Goal: Complete application form

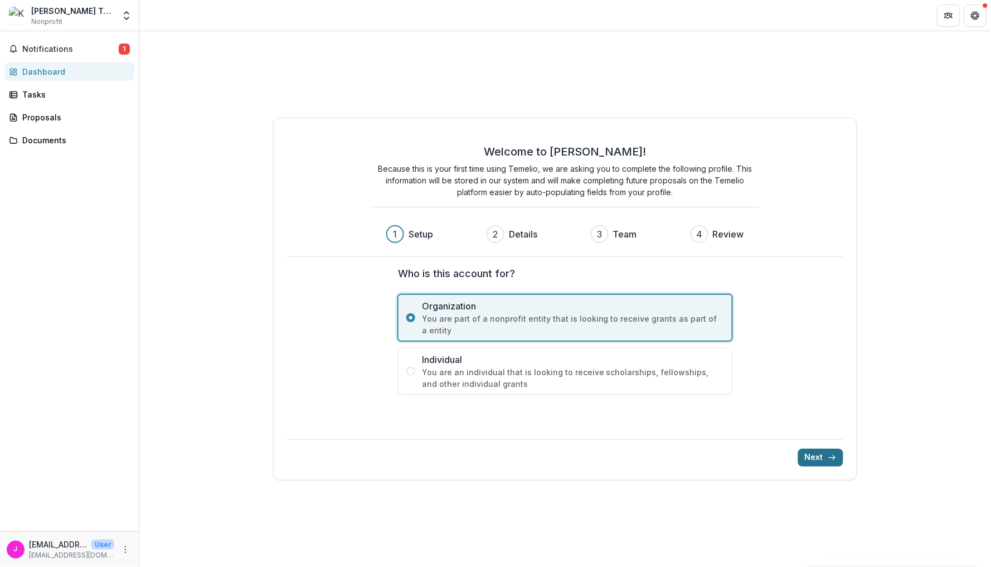
click at [827, 460] on button "Next" at bounding box center [820, 458] width 45 height 18
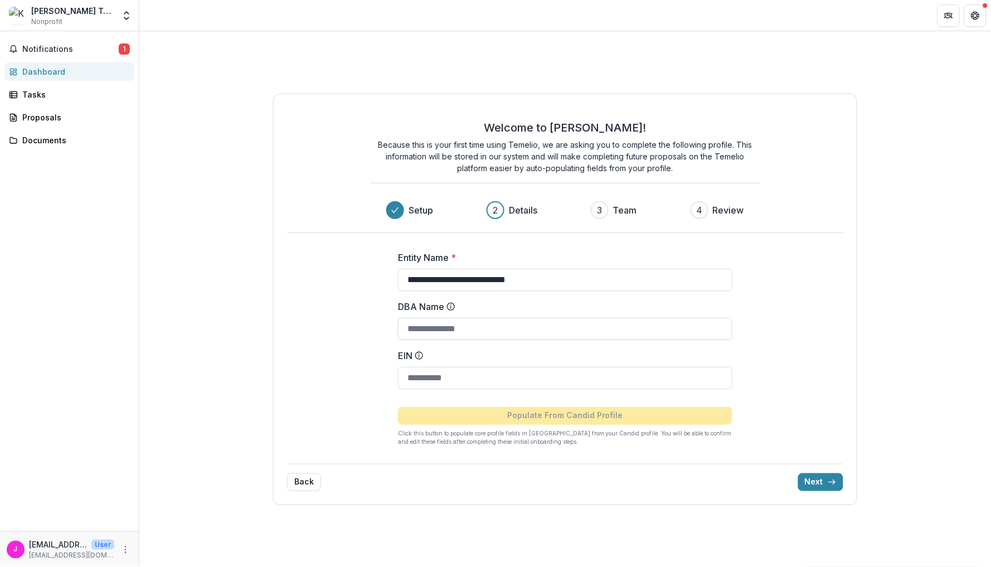
click at [560, 327] on input "DBA Name" at bounding box center [565, 329] width 335 height 22
type input "*"
click at [825, 485] on button "Next" at bounding box center [820, 482] width 45 height 18
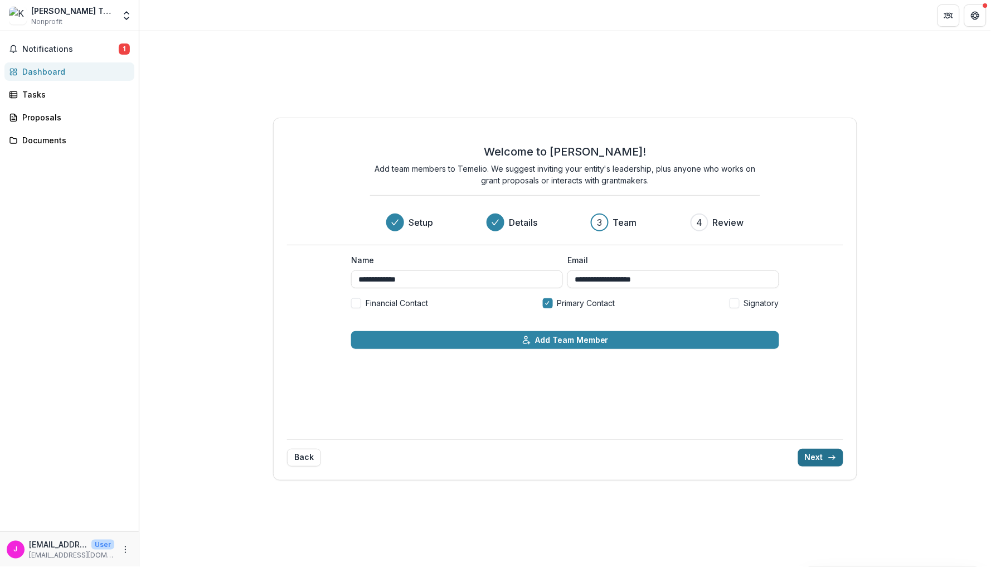
type input "**********"
click at [836, 456] on icon "submit" at bounding box center [832, 457] width 9 height 9
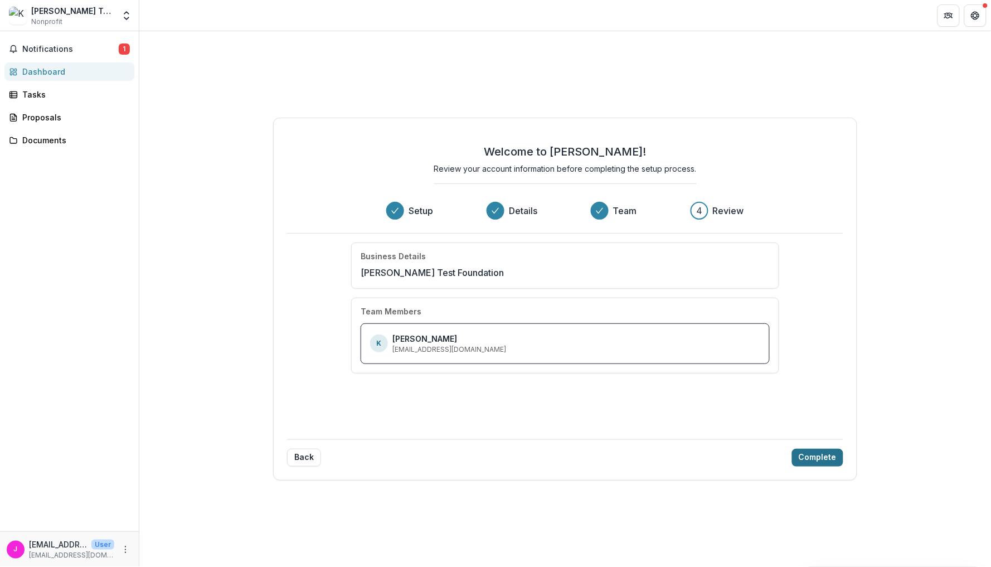
click at [818, 453] on button "Complete" at bounding box center [817, 458] width 51 height 18
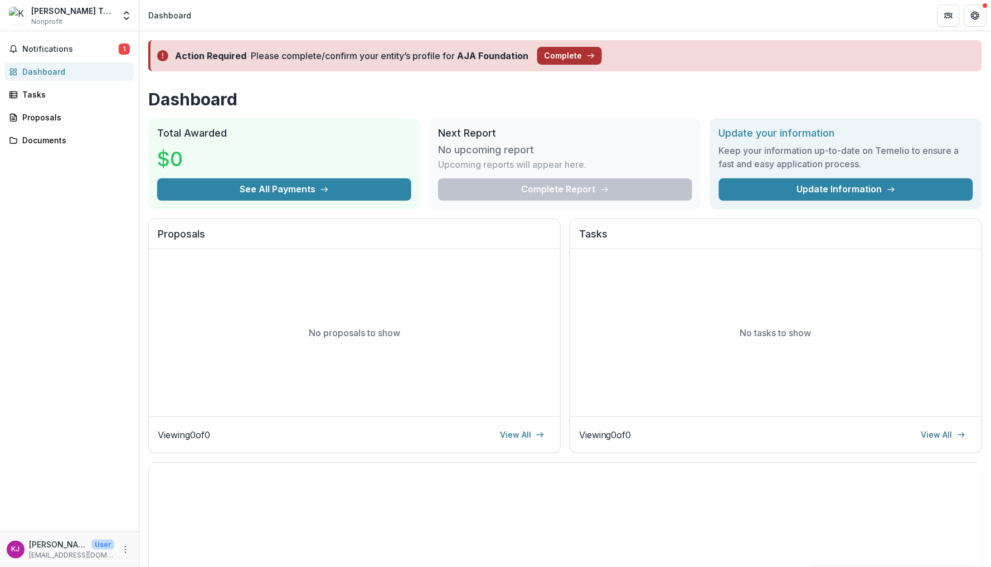
click at [581, 56] on button "Complete" at bounding box center [569, 56] width 65 height 18
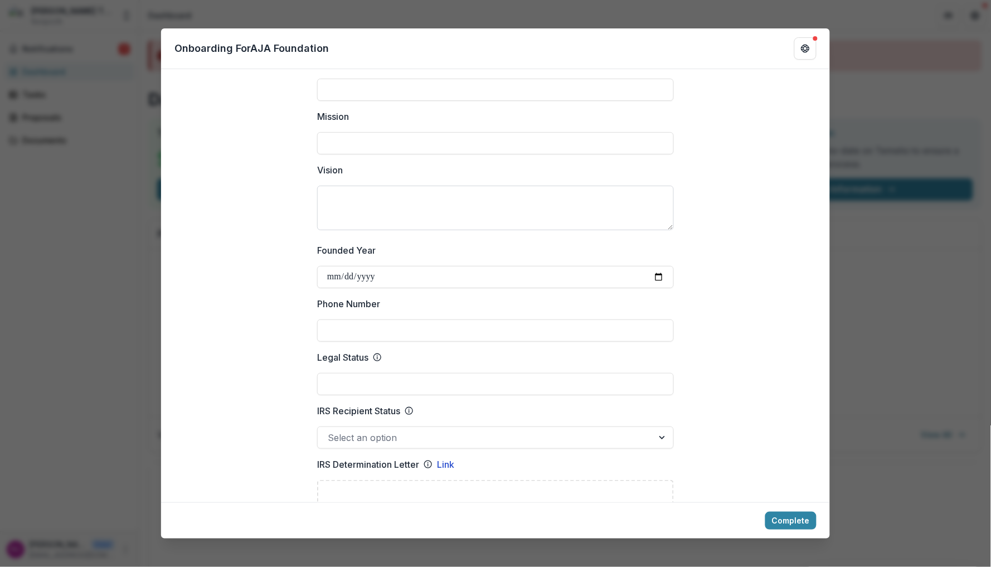
scroll to position [275, 0]
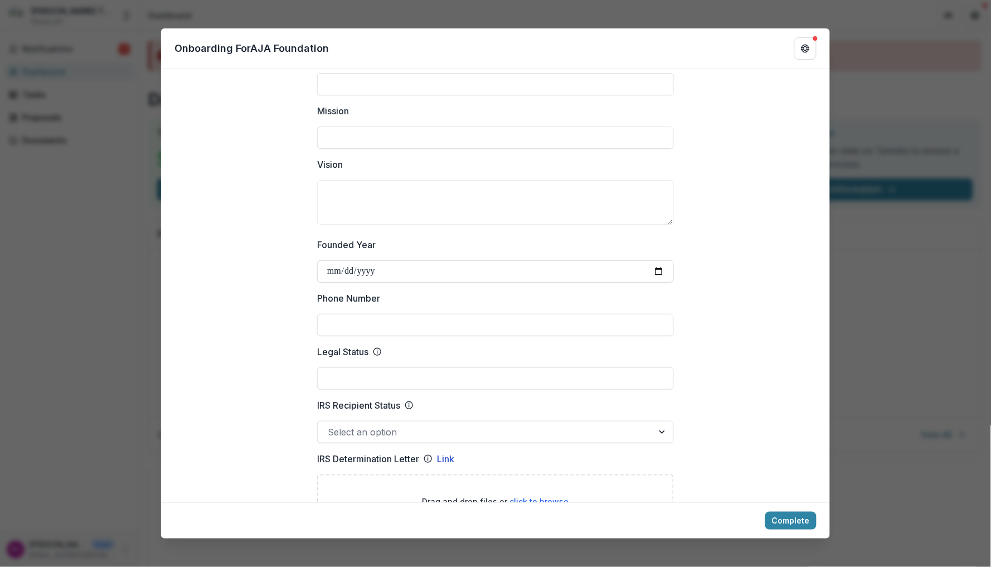
click at [365, 270] on input "Founded Year" at bounding box center [495, 271] width 357 height 22
click at [463, 243] on label "Founded Year" at bounding box center [492, 244] width 350 height 13
click at [463, 260] on input "Founded Year" at bounding box center [495, 271] width 357 height 22
click at [463, 243] on label "Founded Year" at bounding box center [492, 244] width 350 height 13
click at [463, 260] on input "Founded Year" at bounding box center [495, 271] width 357 height 22
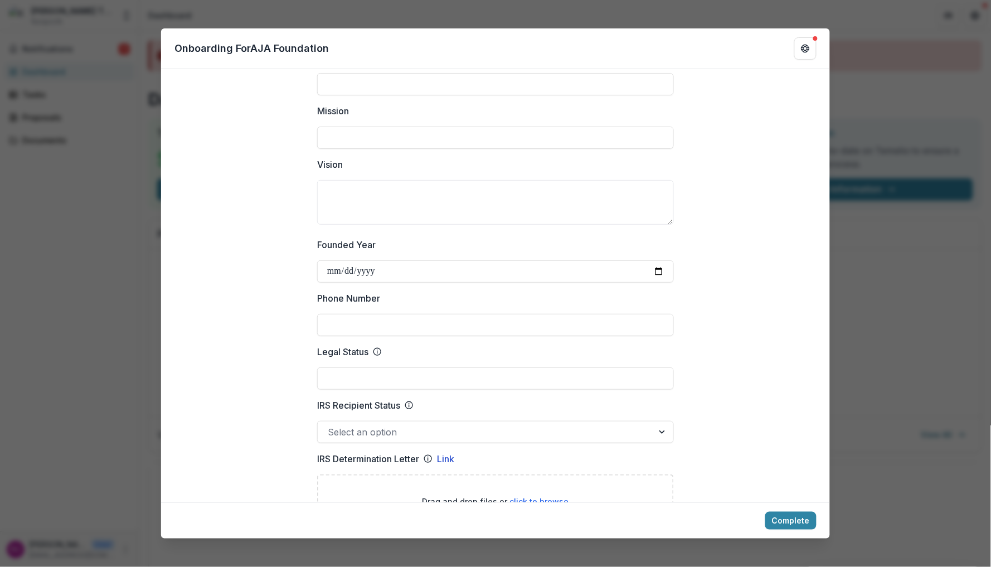
click at [480, 296] on label "Phone Number" at bounding box center [492, 298] width 350 height 13
click at [480, 314] on input "Phone Number" at bounding box center [495, 325] width 357 height 22
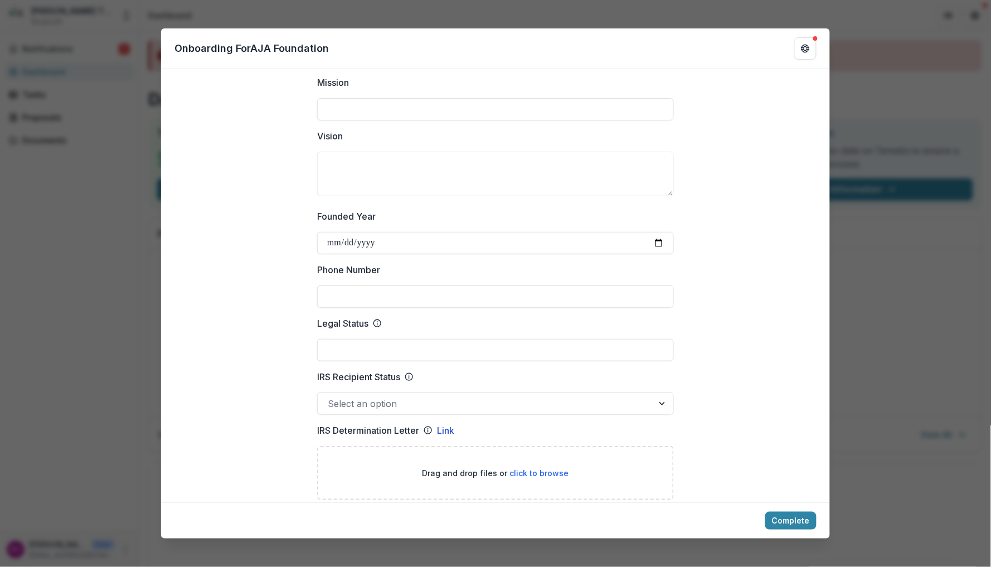
scroll to position [309, 0]
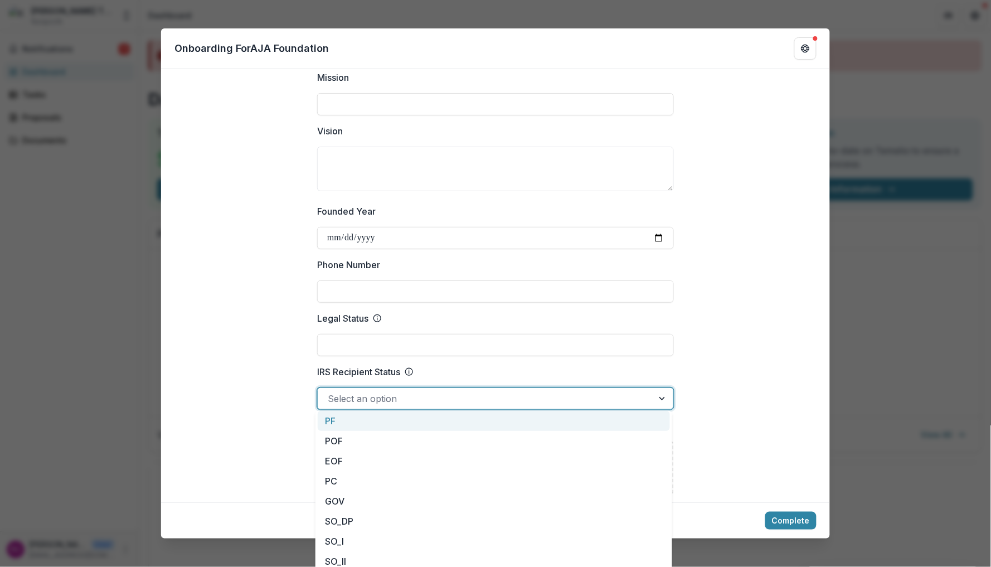
click at [400, 391] on div at bounding box center [486, 399] width 316 height 16
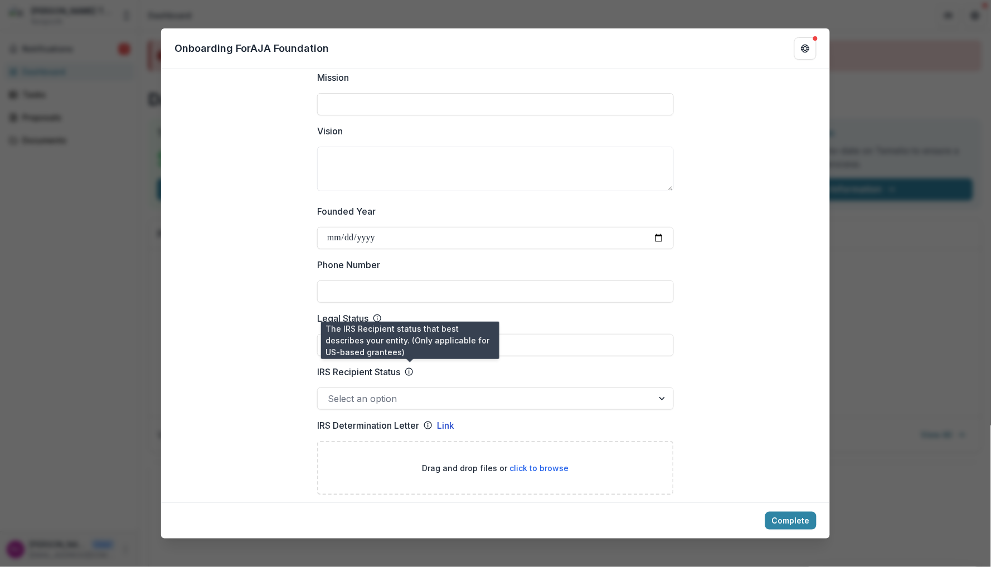
click at [409, 369] on icon at bounding box center [409, 371] width 9 height 9
click at [331, 392] on input "IRS Recipient Status" at bounding box center [329, 398] width 3 height 13
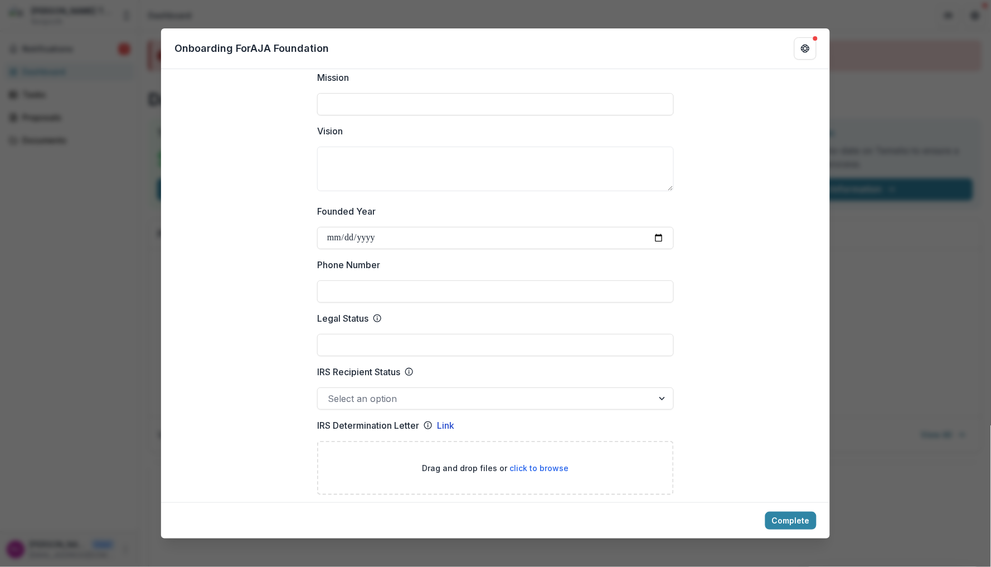
click at [409, 369] on icon at bounding box center [409, 371] width 9 height 9
click at [331, 392] on input "IRS Recipient Status" at bounding box center [329, 398] width 3 height 13
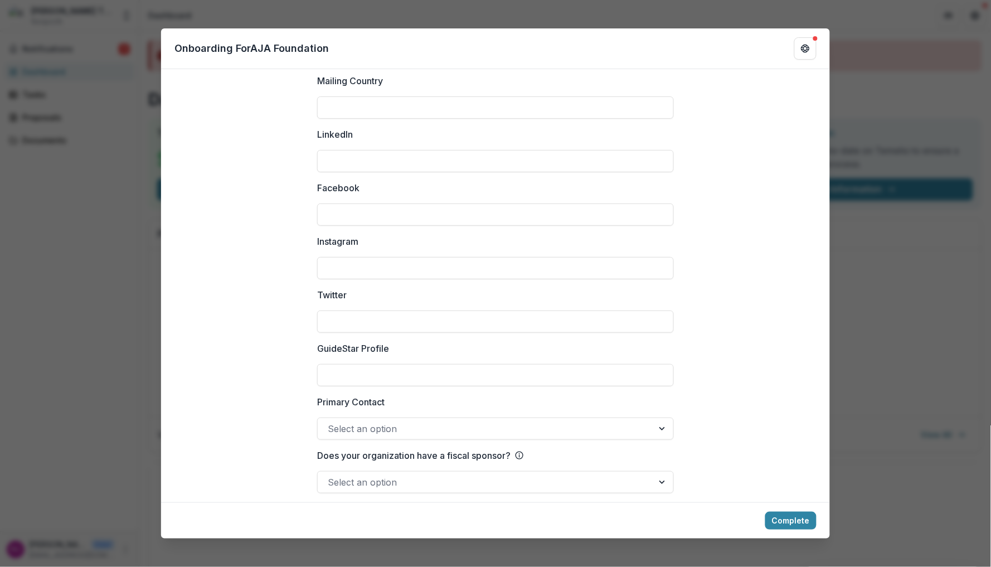
scroll to position [1410, 0]
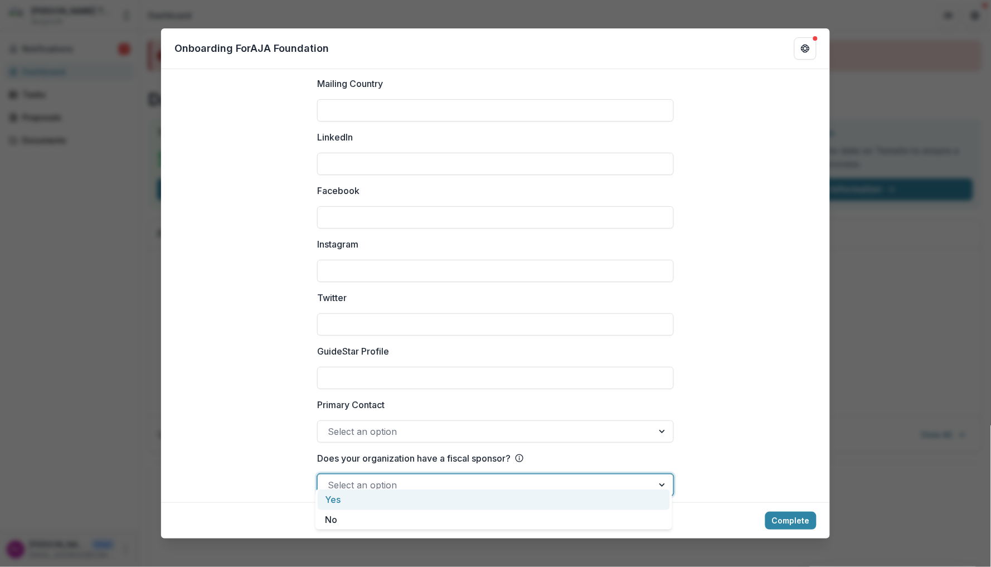
click at [638, 477] on div at bounding box center [486, 485] width 316 height 16
click at [512, 496] on div "Yes" at bounding box center [494, 500] width 352 height 21
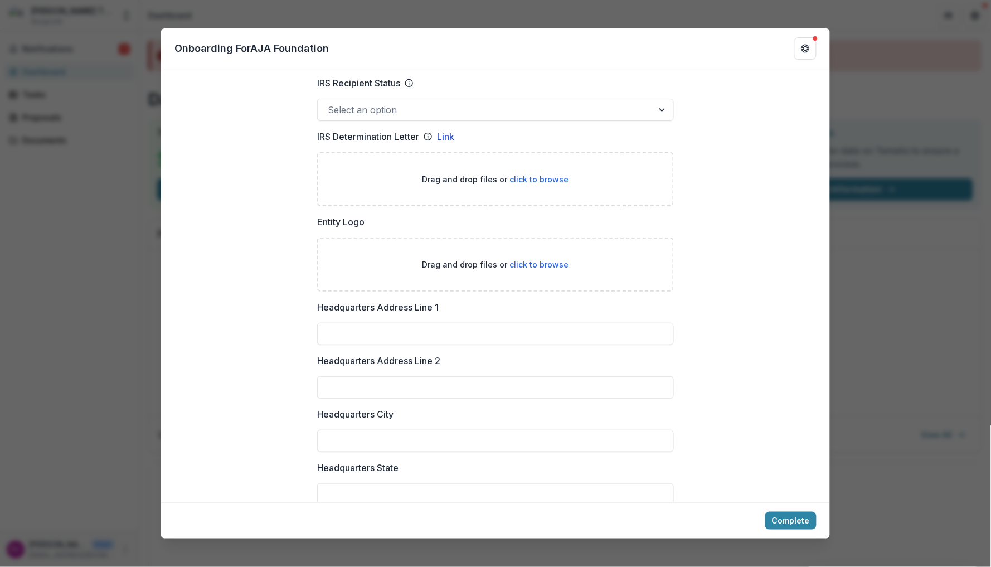
scroll to position [371, 0]
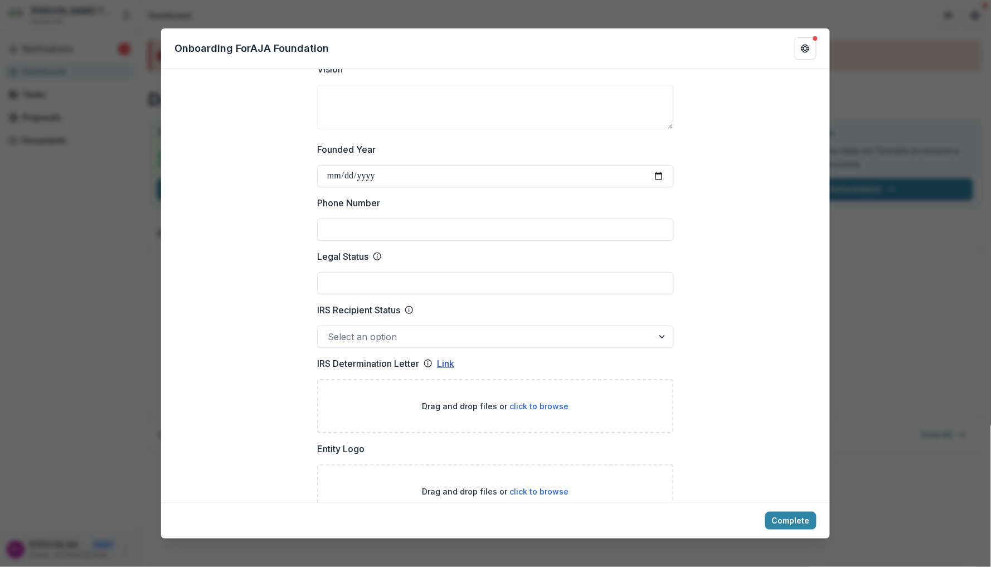
click at [443, 360] on link "Link" at bounding box center [445, 363] width 17 height 13
click at [379, 272] on input "Legal Status" at bounding box center [495, 283] width 357 height 22
click at [802, 517] on button "Complete" at bounding box center [791, 521] width 51 height 18
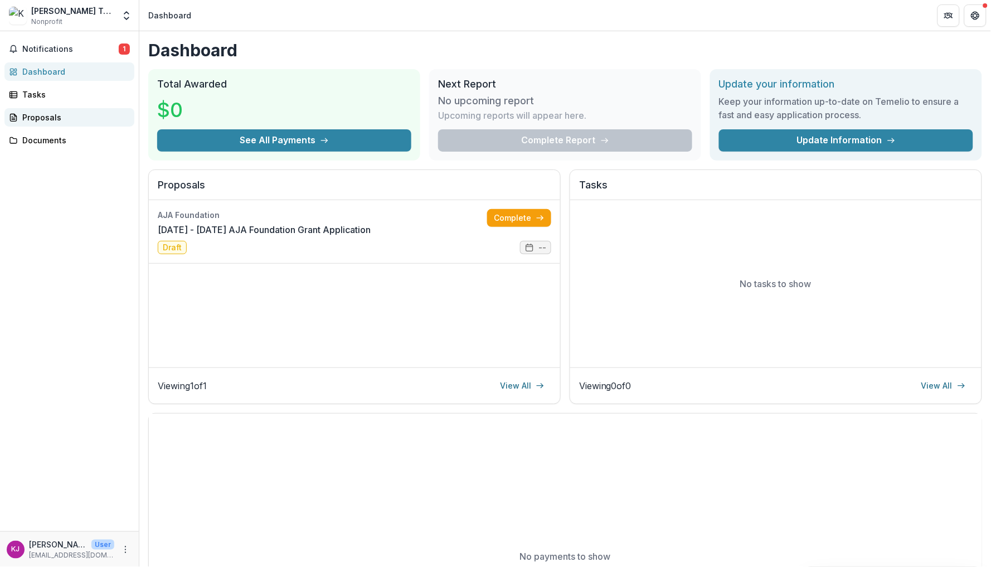
click at [59, 115] on div "Proposals" at bounding box center [73, 118] width 103 height 12
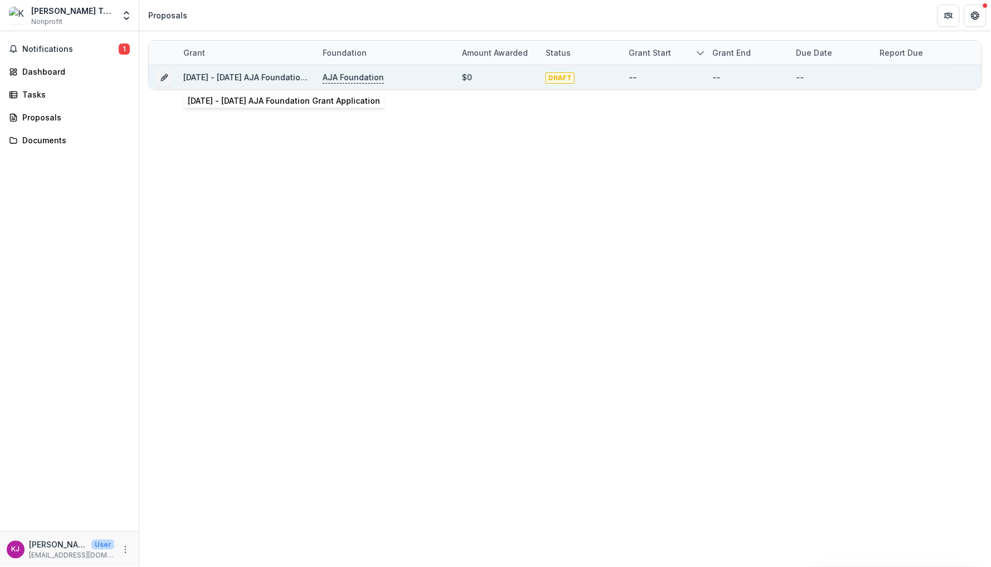
click at [244, 79] on link "2025 - 2025 AJA Foundation Grant Application" at bounding box center [279, 76] width 192 height 9
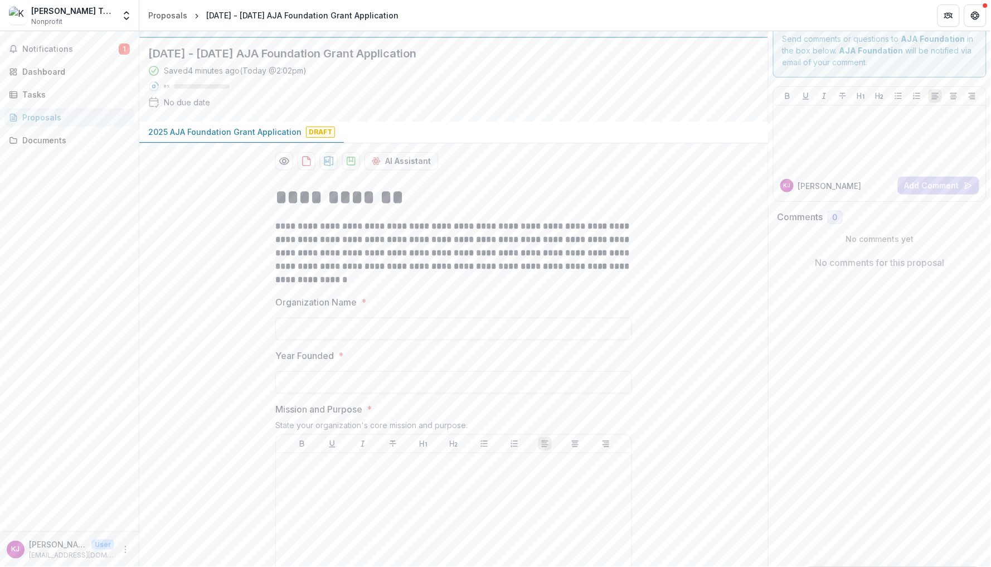
scroll to position [18, 0]
click at [428, 323] on input "Organization Name *" at bounding box center [453, 328] width 357 height 22
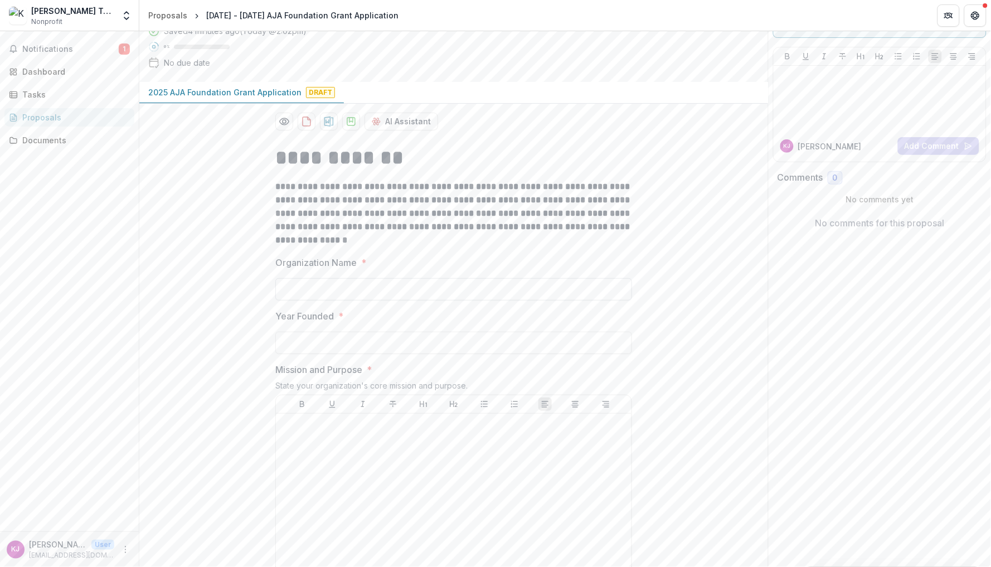
scroll to position [76, 0]
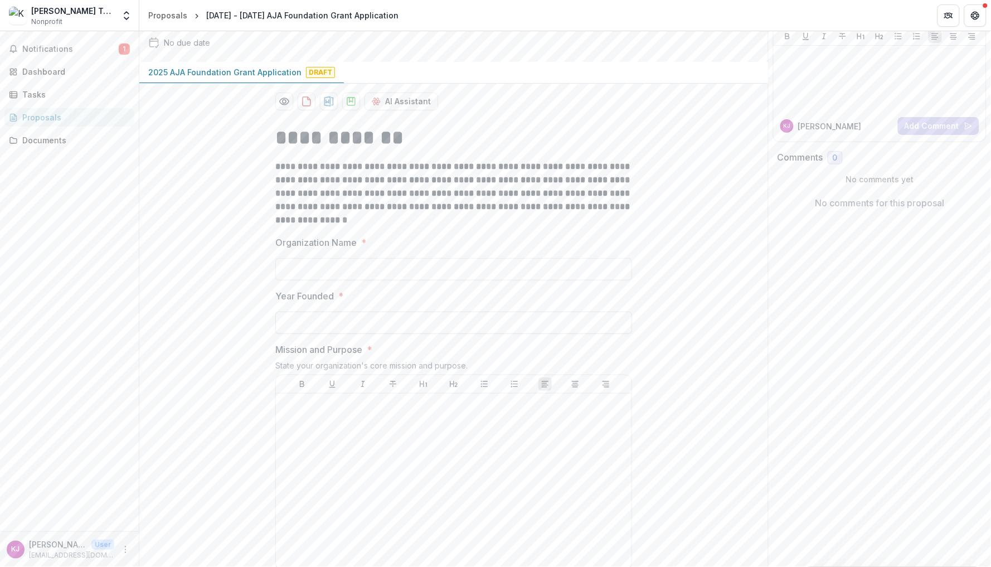
click at [423, 319] on input "Year Founded *" at bounding box center [453, 323] width 357 height 22
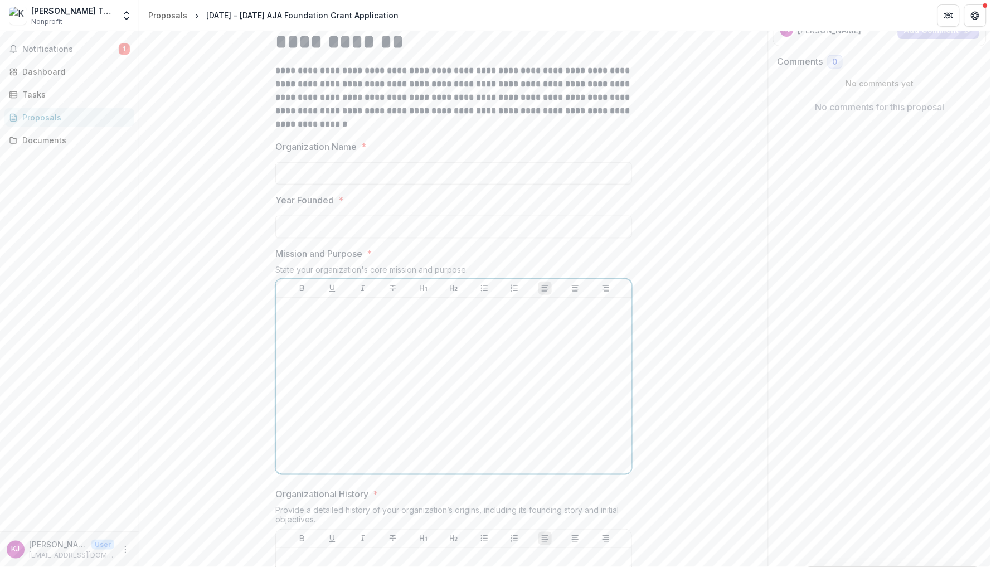
click at [432, 379] on div at bounding box center [453, 385] width 347 height 167
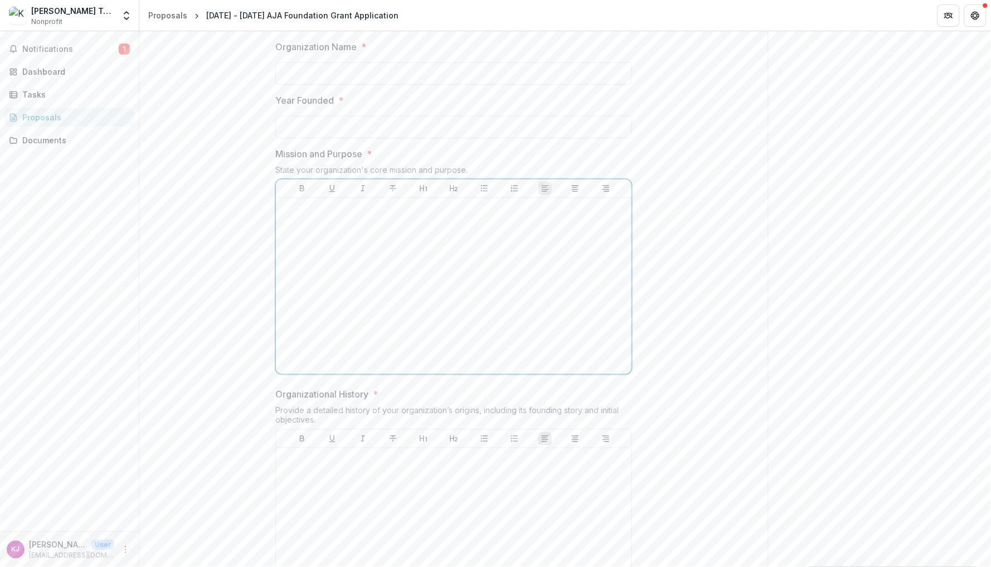
scroll to position [40, 0]
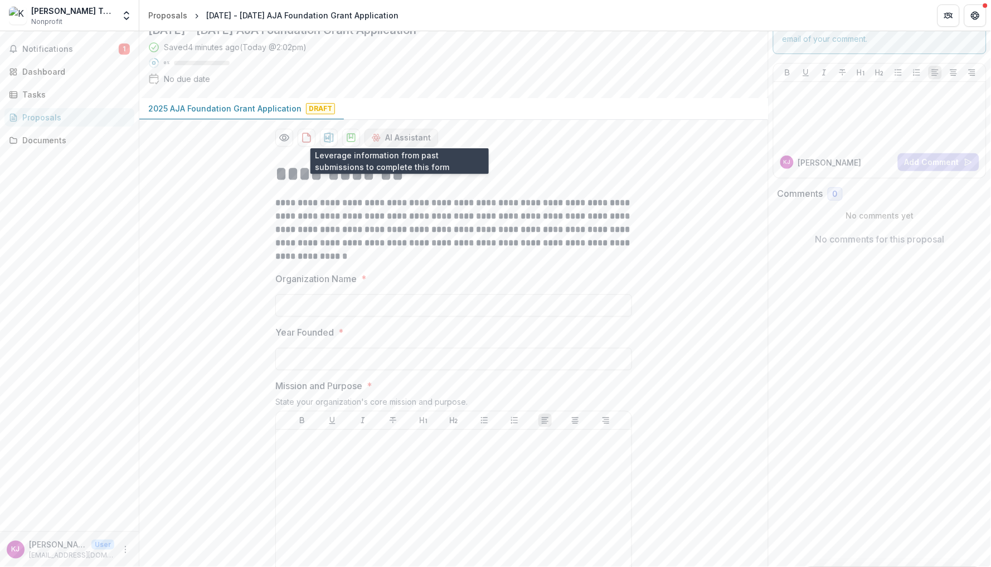
click at [418, 135] on button "AI Assistant" at bounding box center [402, 138] width 74 height 18
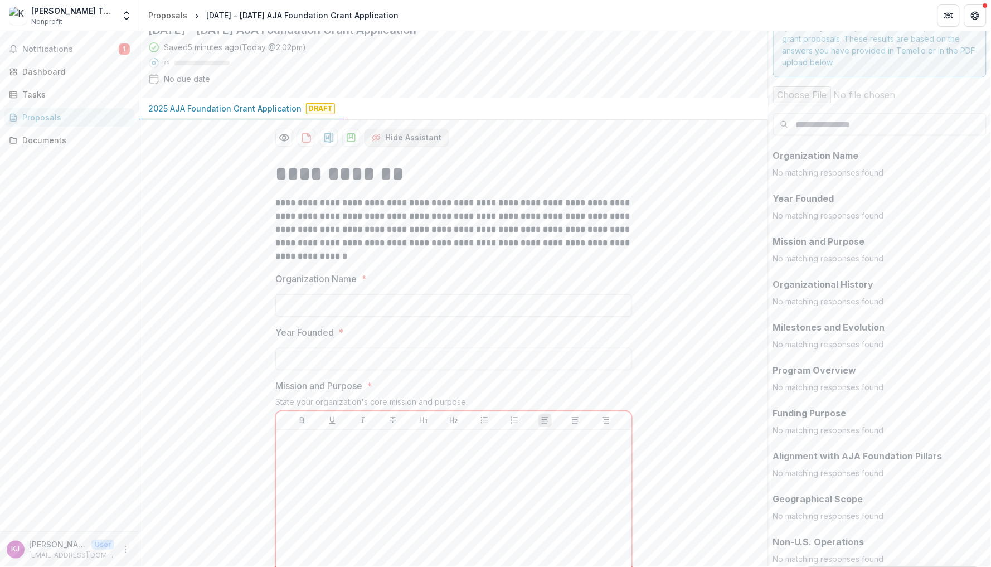
click at [418, 135] on button "Hide Assistant" at bounding box center [407, 138] width 84 height 18
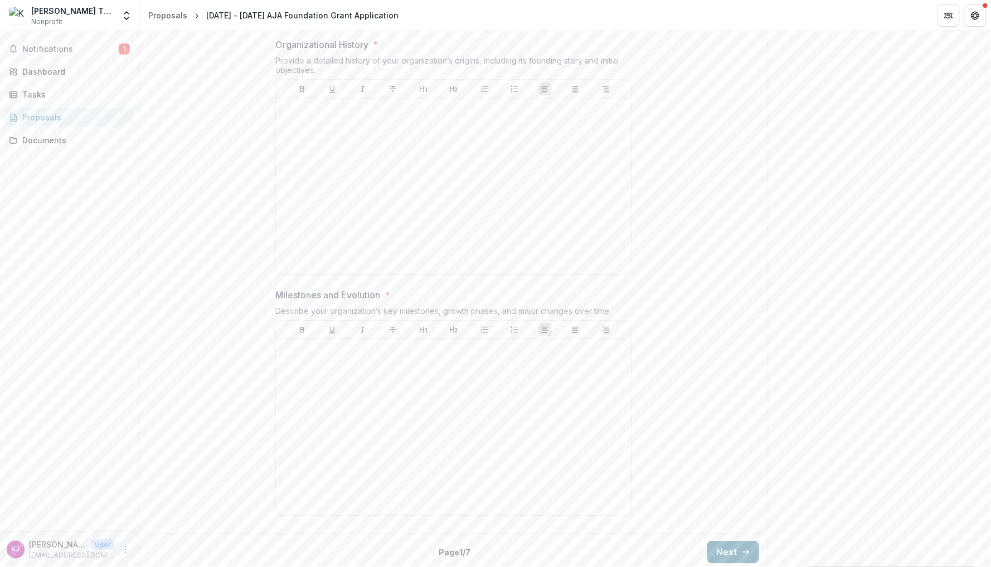
click at [727, 551] on button "Next" at bounding box center [734, 552] width 52 height 22
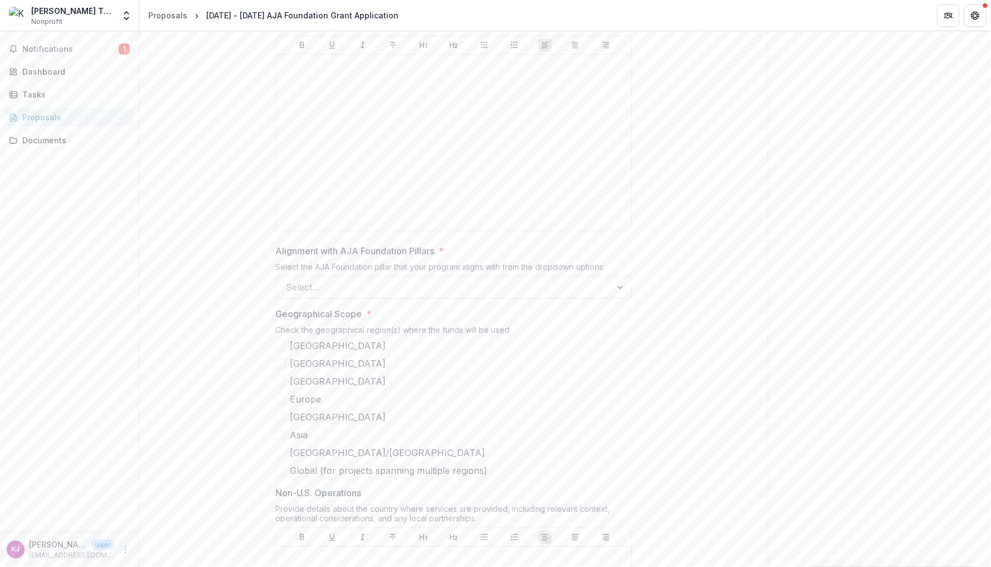
scroll to position [519, 0]
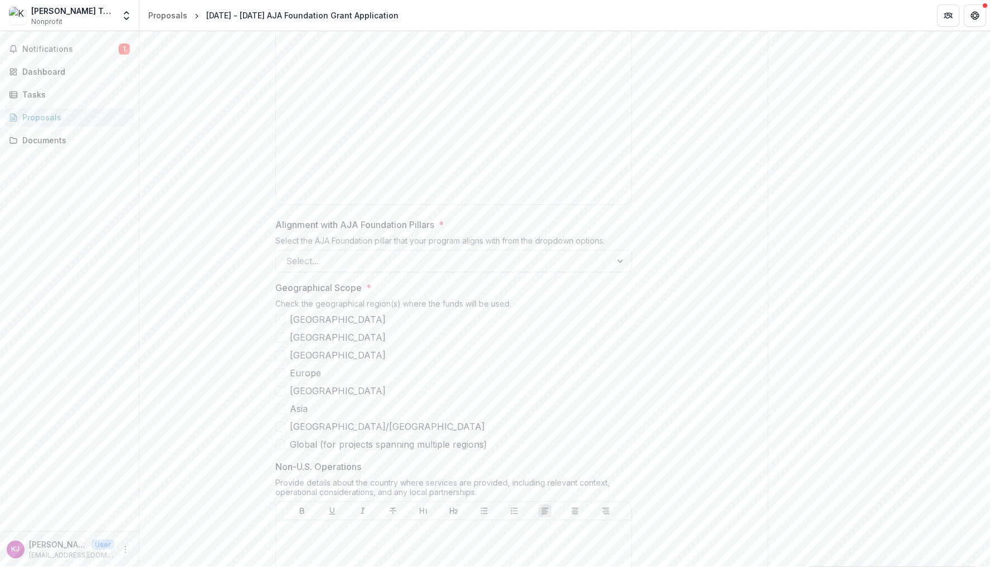
click at [309, 322] on span "United States" at bounding box center [338, 319] width 96 height 13
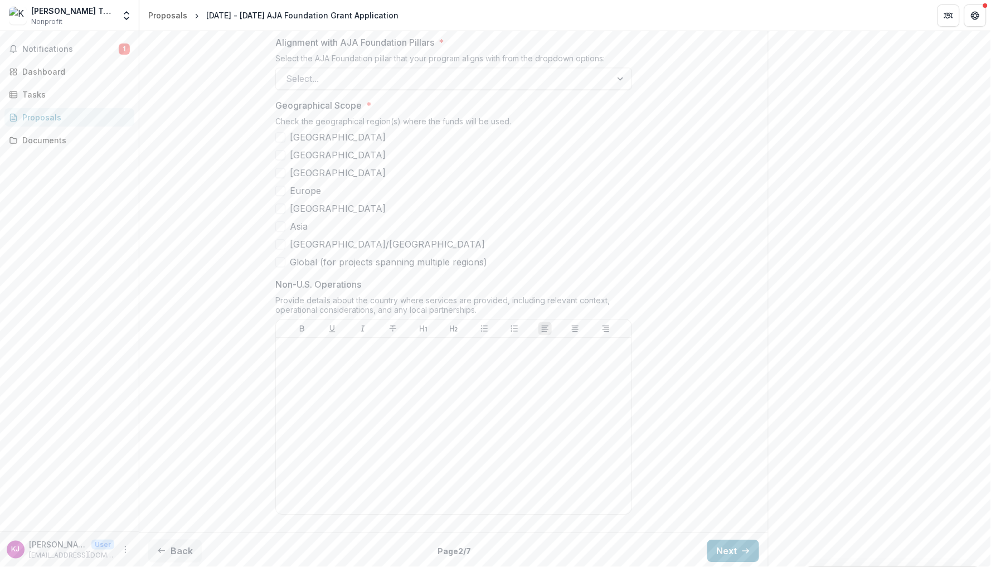
scroll to position [701, 0]
click at [718, 545] on button "Next" at bounding box center [734, 551] width 52 height 22
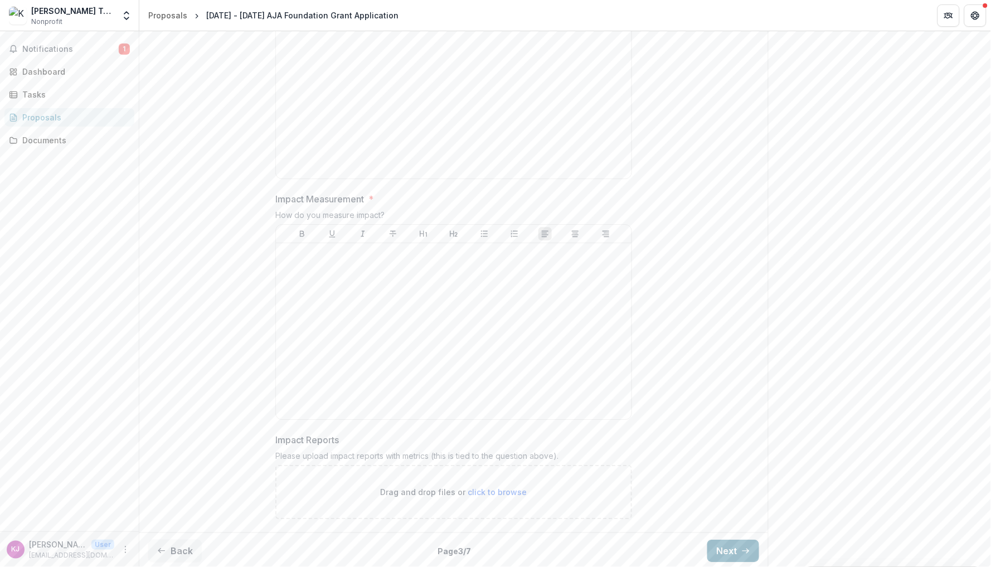
click at [742, 549] on icon "button" at bounding box center [746, 550] width 9 height 9
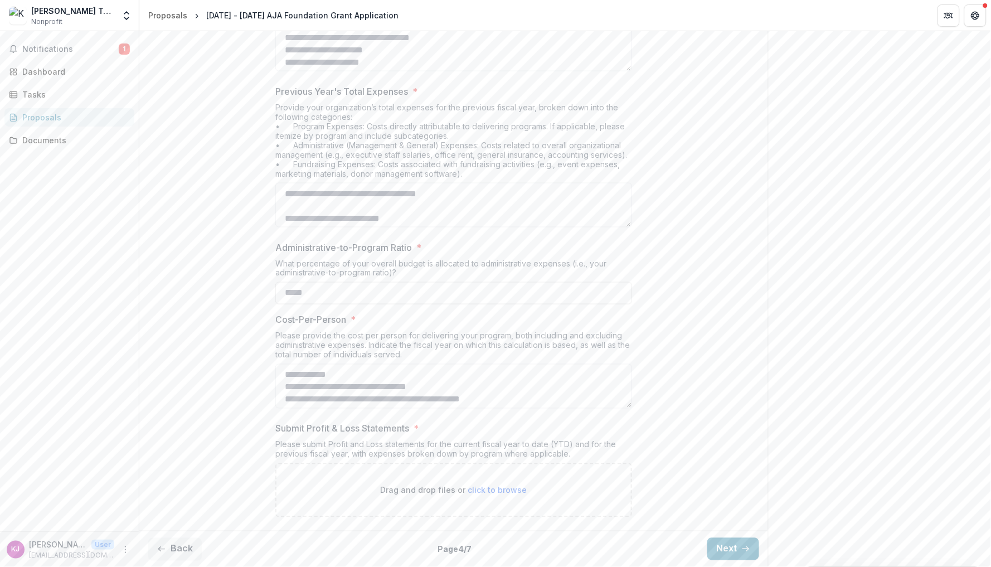
scroll to position [362, 0]
click at [739, 555] on button "Next" at bounding box center [734, 549] width 52 height 22
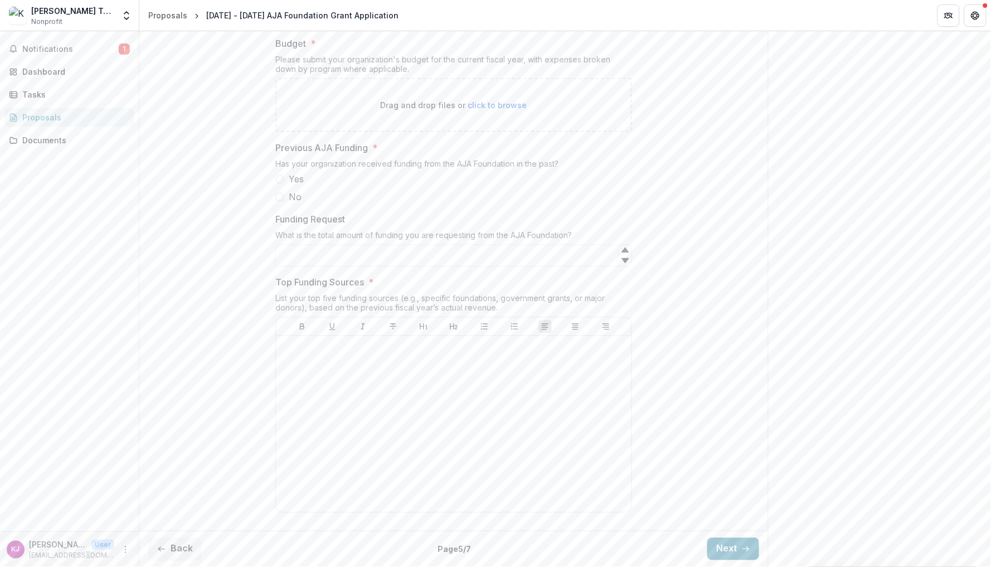
scroll to position [455, 0]
click at [724, 544] on button "Next" at bounding box center [734, 549] width 52 height 22
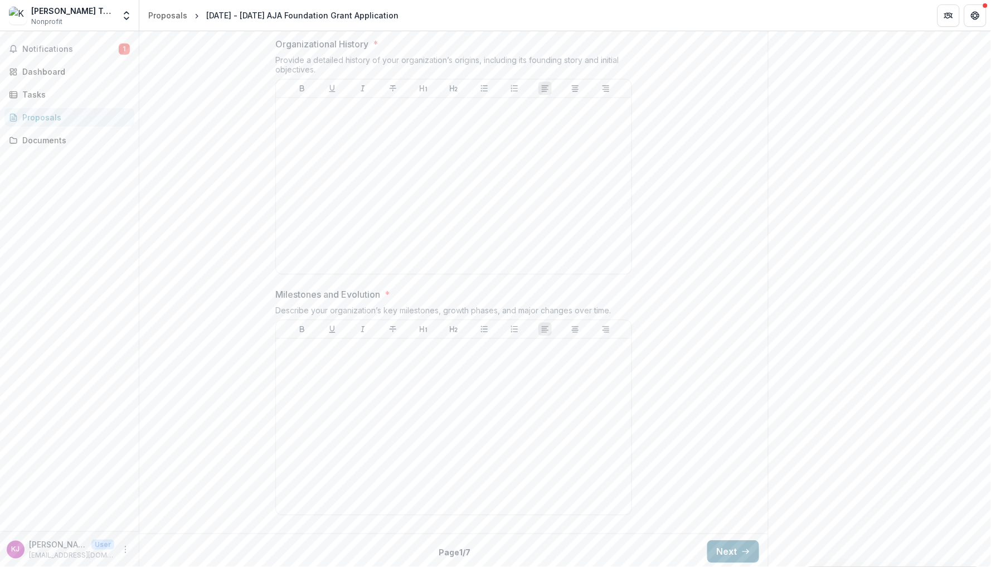
click at [726, 548] on button "Next" at bounding box center [734, 552] width 52 height 22
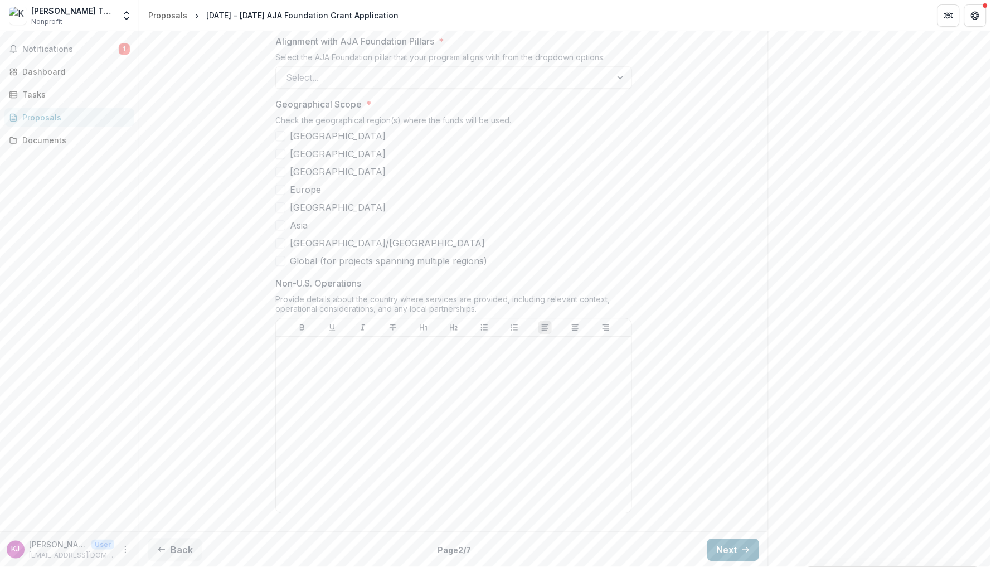
click at [727, 541] on button "Next" at bounding box center [734, 550] width 52 height 22
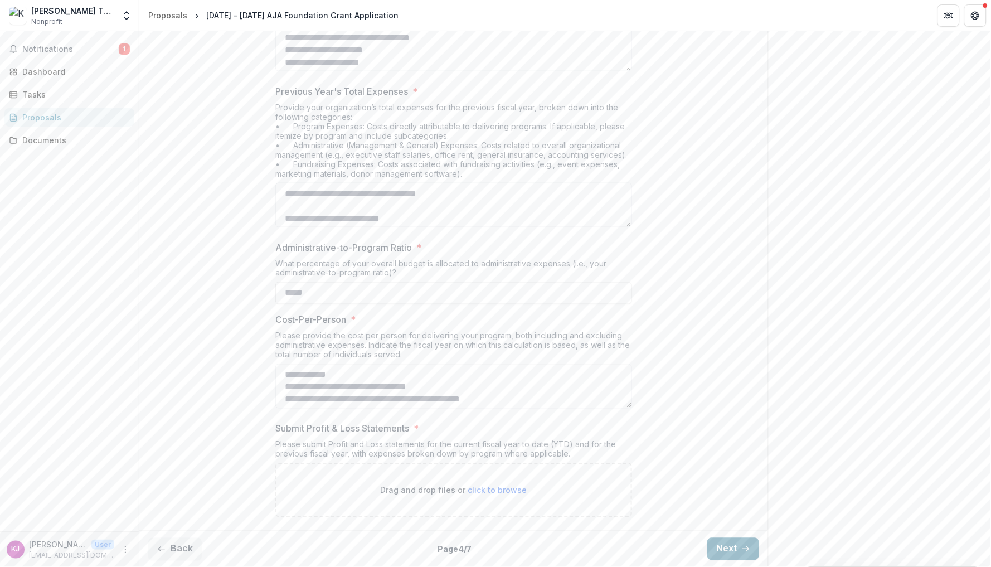
scroll to position [362, 0]
click at [730, 551] on button "Next" at bounding box center [734, 549] width 52 height 22
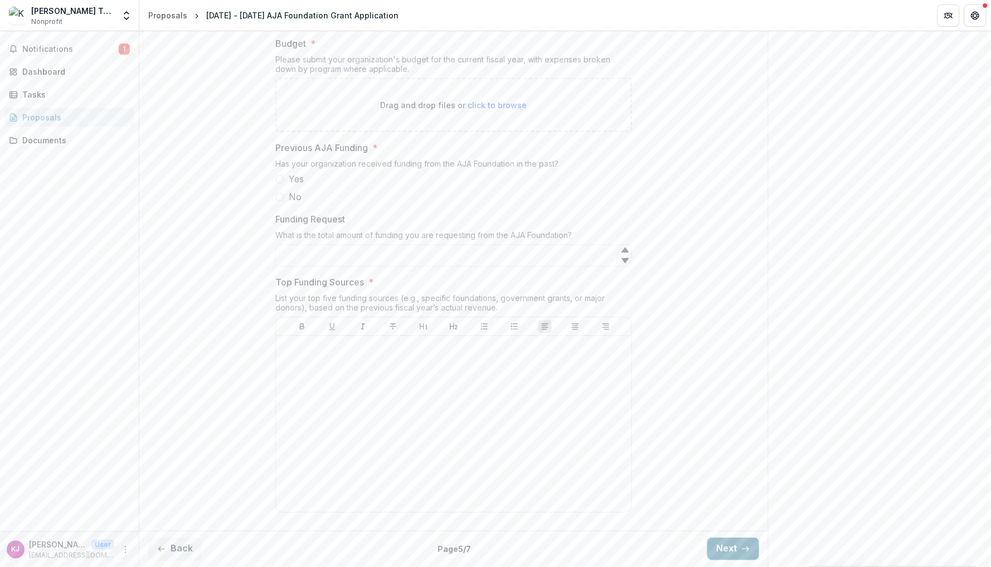
scroll to position [455, 0]
click at [743, 540] on button "Next" at bounding box center [734, 549] width 52 height 22
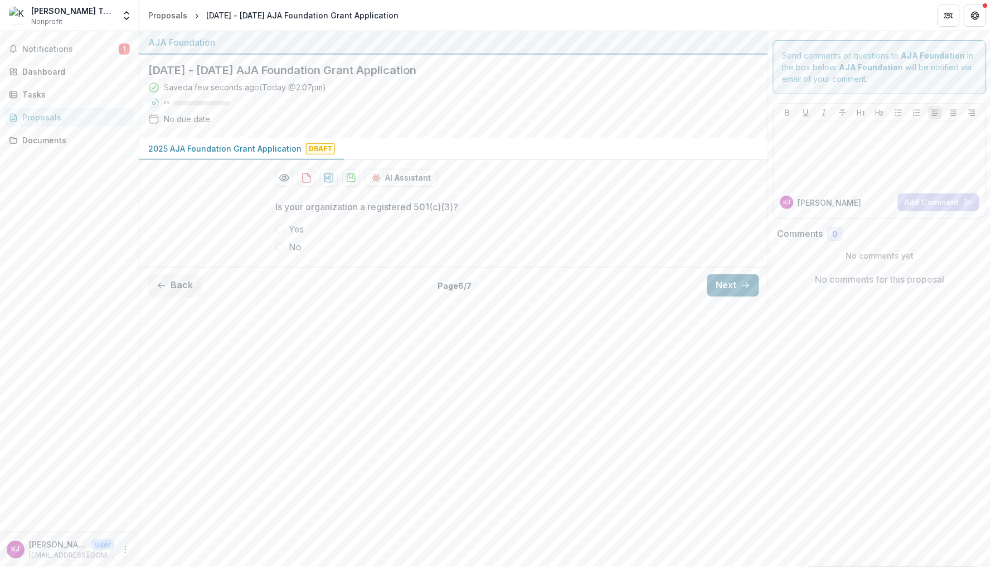
scroll to position [0, 0]
click at [289, 225] on span "Yes" at bounding box center [296, 228] width 15 height 13
click at [730, 278] on button "Next" at bounding box center [734, 285] width 52 height 22
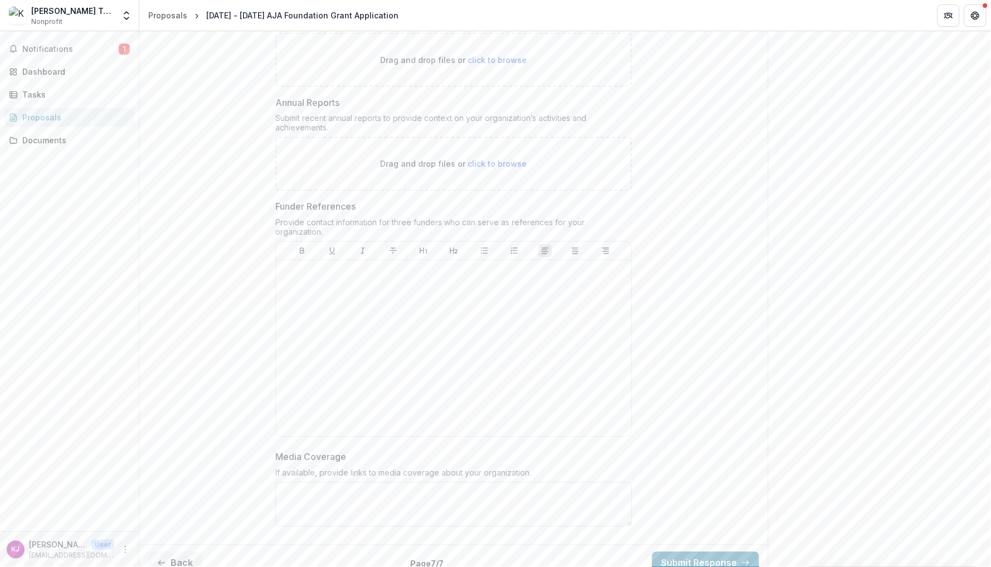
scroll to position [519, 0]
click at [168, 557] on button "Back" at bounding box center [175, 564] width 54 height 22
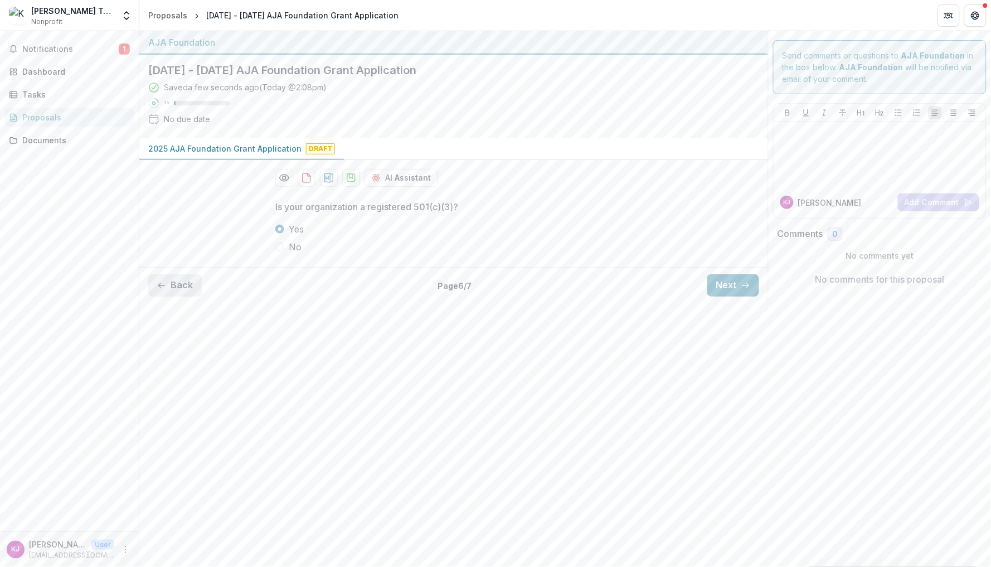
scroll to position [0, 0]
click at [296, 243] on span "No" at bounding box center [295, 246] width 13 height 13
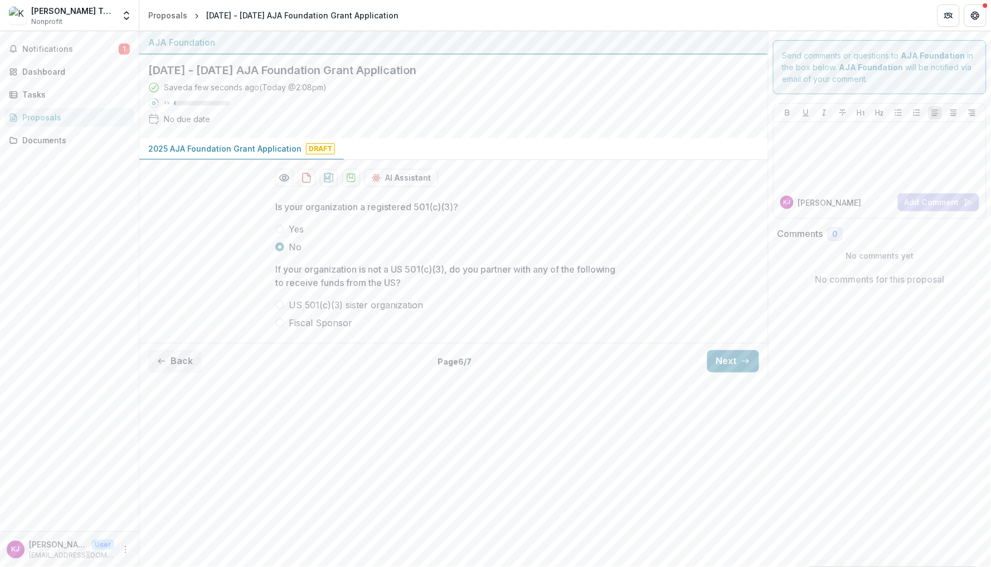
click at [345, 298] on span "US 501(c)(3) sister organization" at bounding box center [356, 304] width 134 height 13
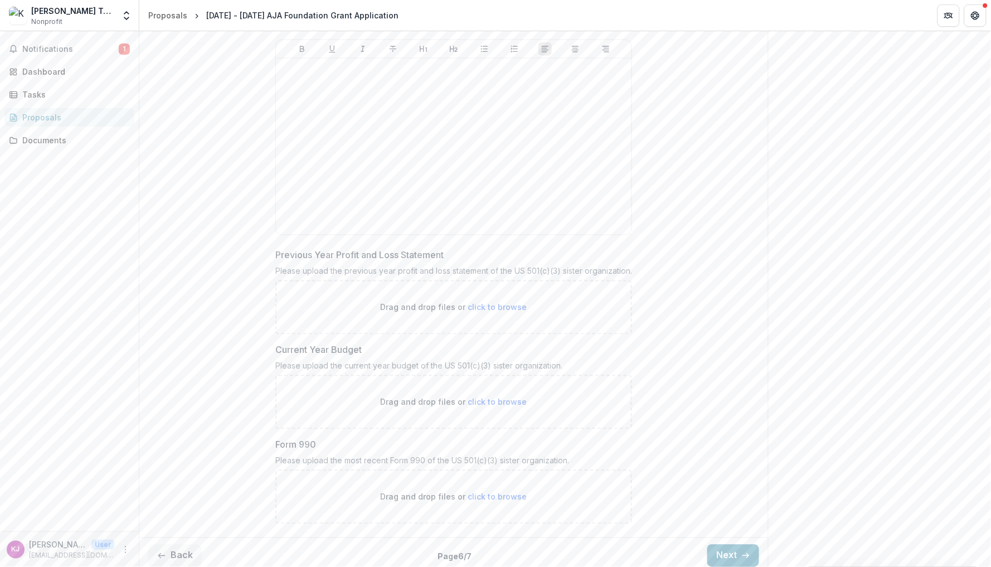
scroll to position [428, 0]
click at [734, 549] on button "Next" at bounding box center [734, 556] width 52 height 22
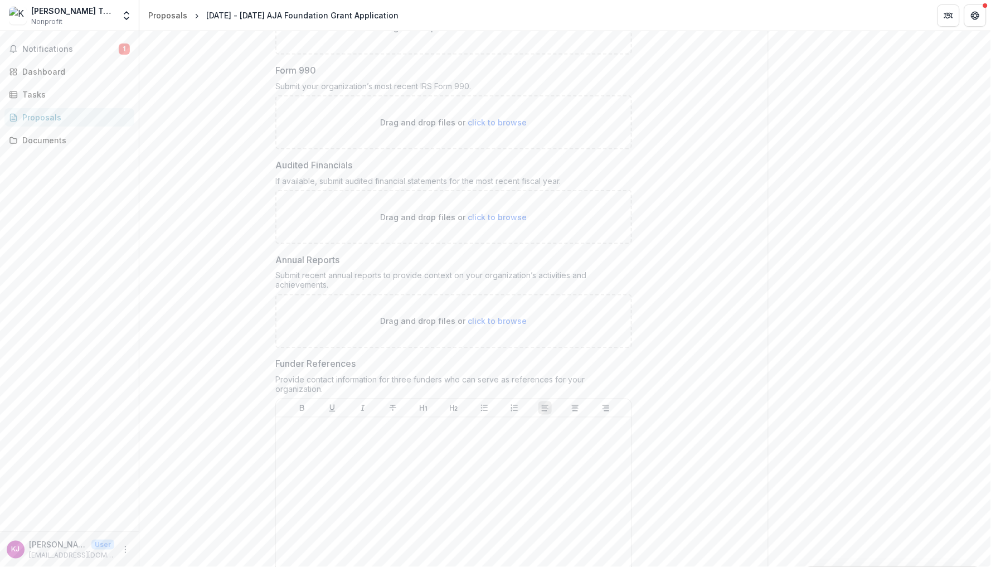
scroll to position [361, 0]
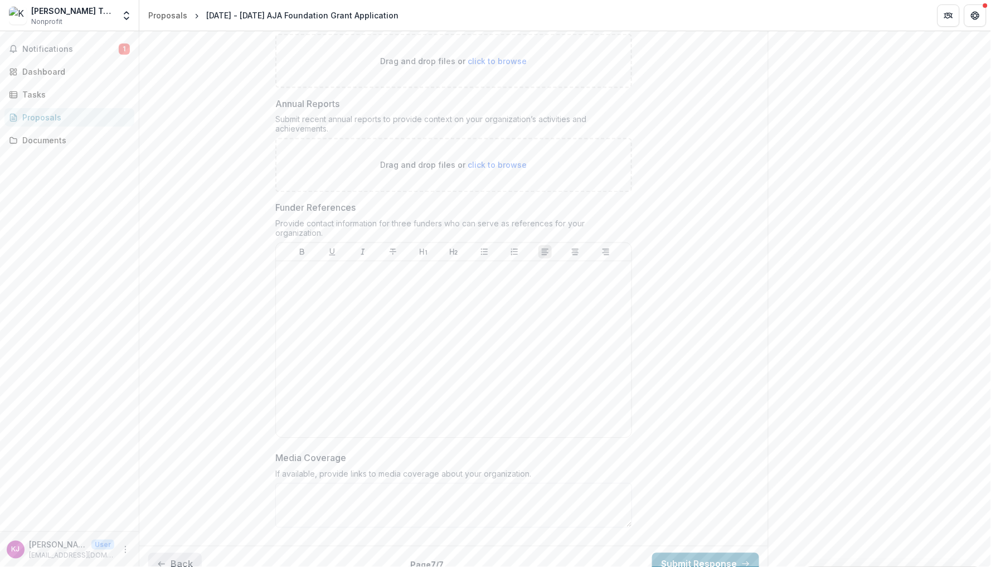
click at [178, 553] on button "Back" at bounding box center [175, 564] width 54 height 22
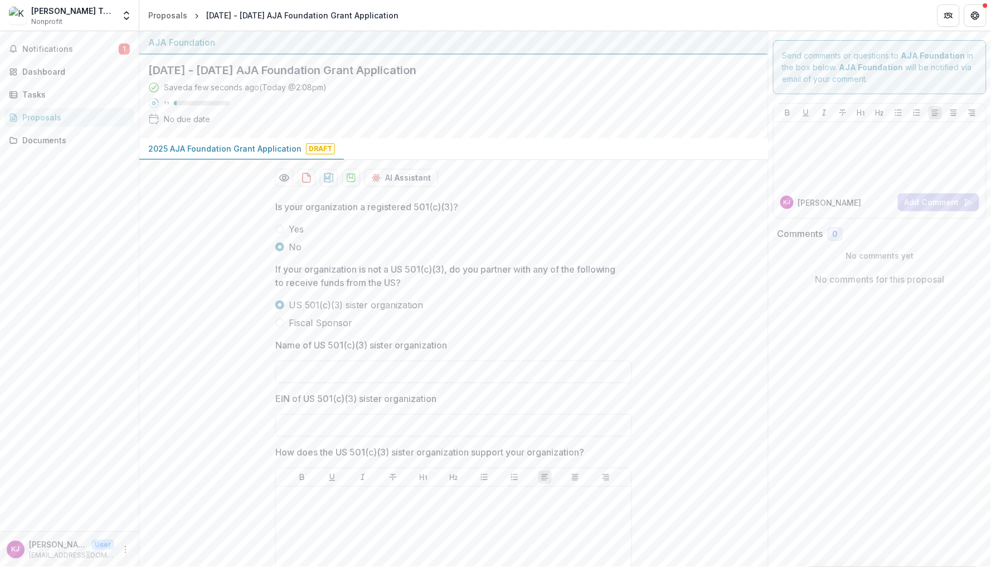
scroll to position [0, 0]
click at [299, 317] on span "Fiscal Sponsor" at bounding box center [321, 322] width 64 height 13
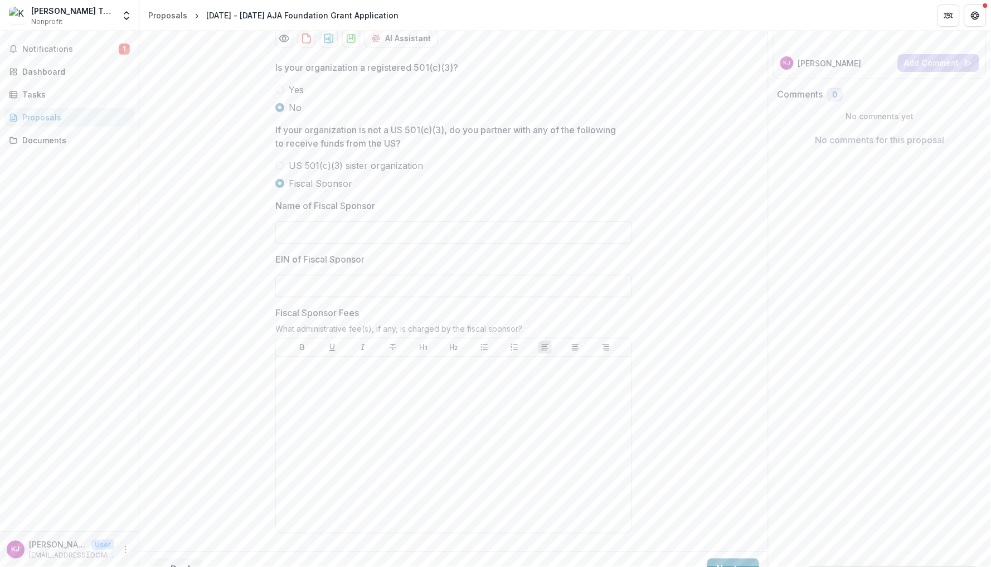
scroll to position [155, 0]
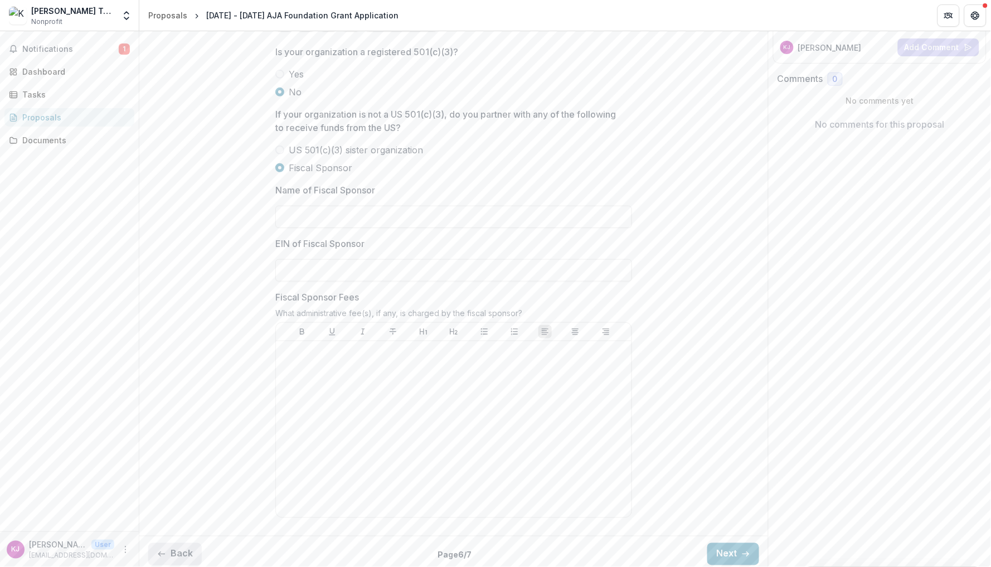
click at [162, 551] on icon "button" at bounding box center [161, 554] width 9 height 9
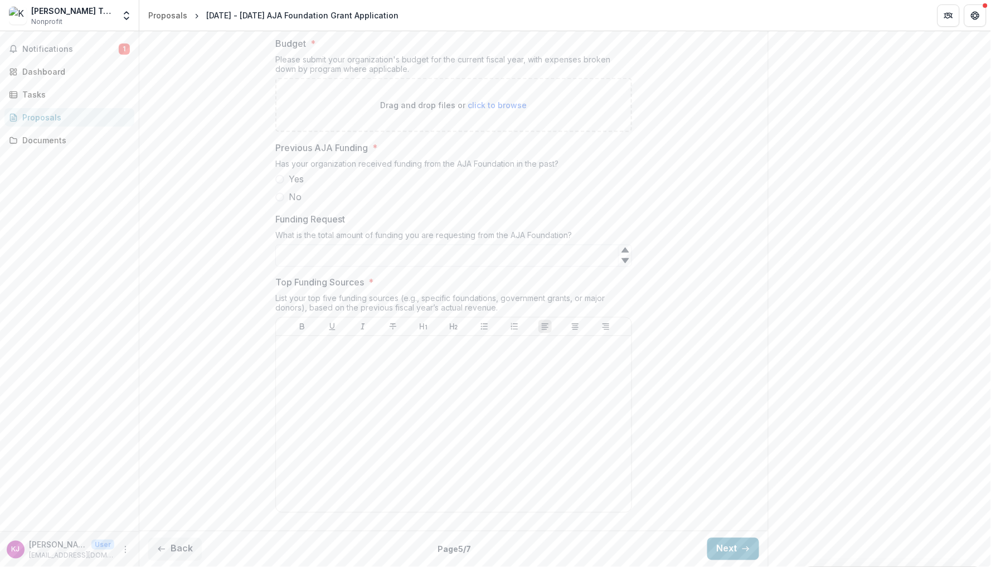
scroll to position [455, 0]
click at [49, 118] on div "Proposals" at bounding box center [73, 118] width 103 height 12
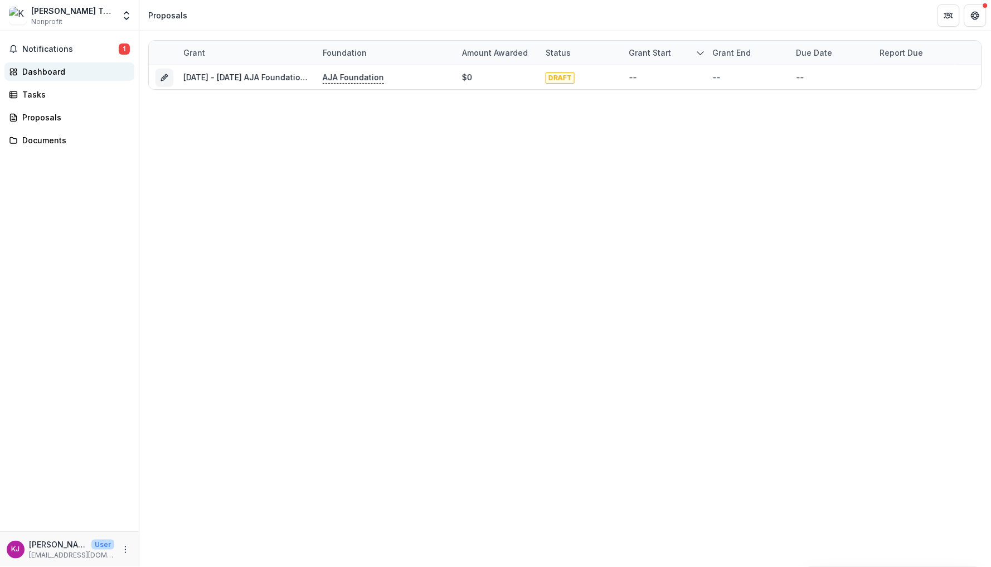
click at [56, 76] on div "Dashboard" at bounding box center [73, 72] width 103 height 12
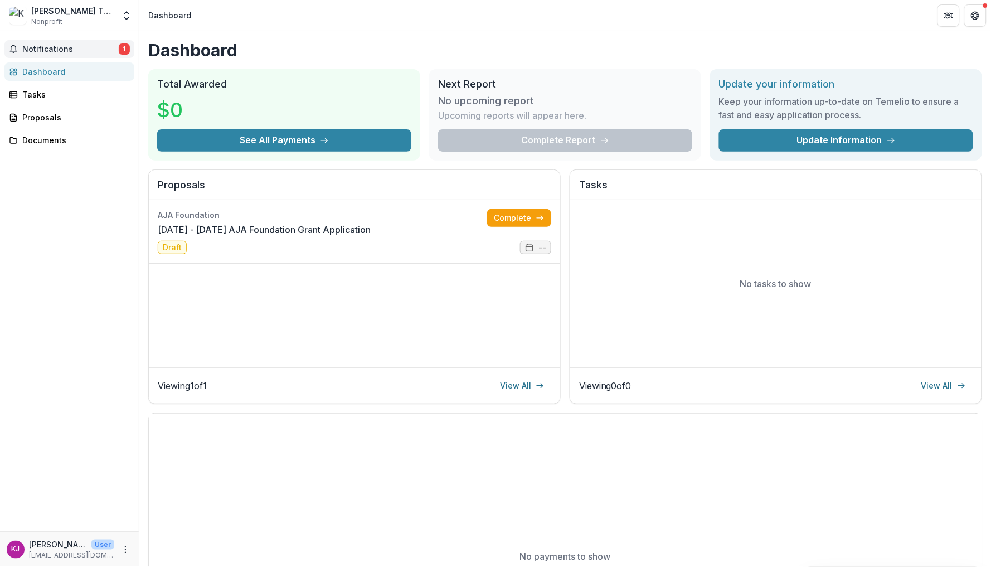
click at [56, 54] on button "Notifications 1" at bounding box center [69, 49] width 130 height 18
click at [44, 114] on div "Proposals" at bounding box center [73, 118] width 103 height 12
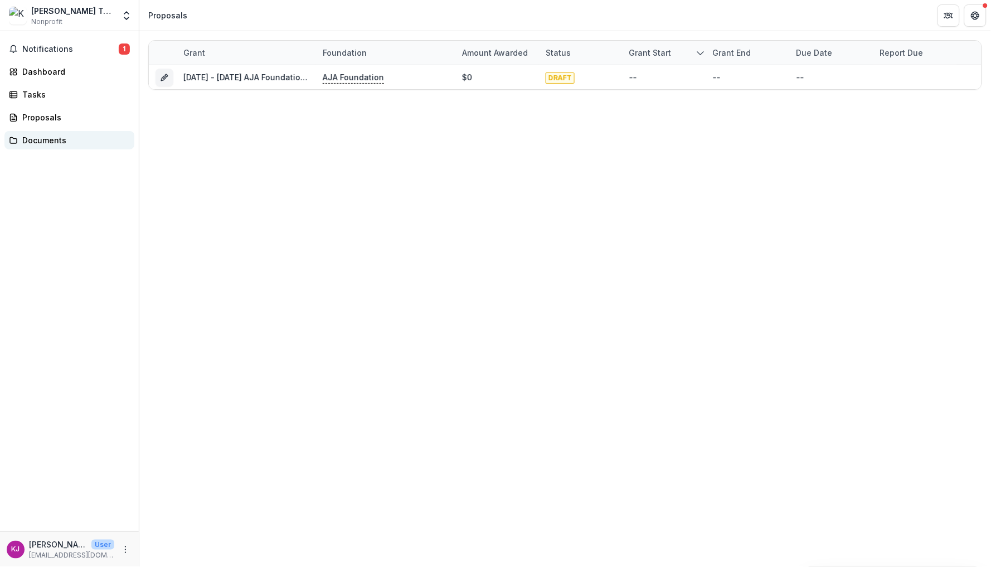
click at [49, 144] on link "Documents" at bounding box center [69, 140] width 130 height 18
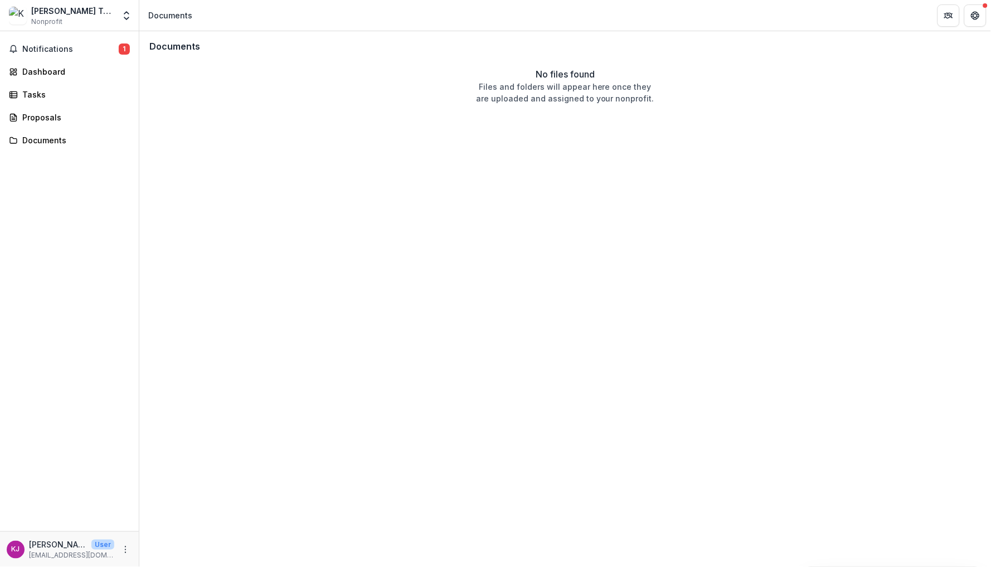
click at [50, 103] on div "Notifications 1 Dashboard Tasks Proposals Documents" at bounding box center [69, 281] width 139 height 500
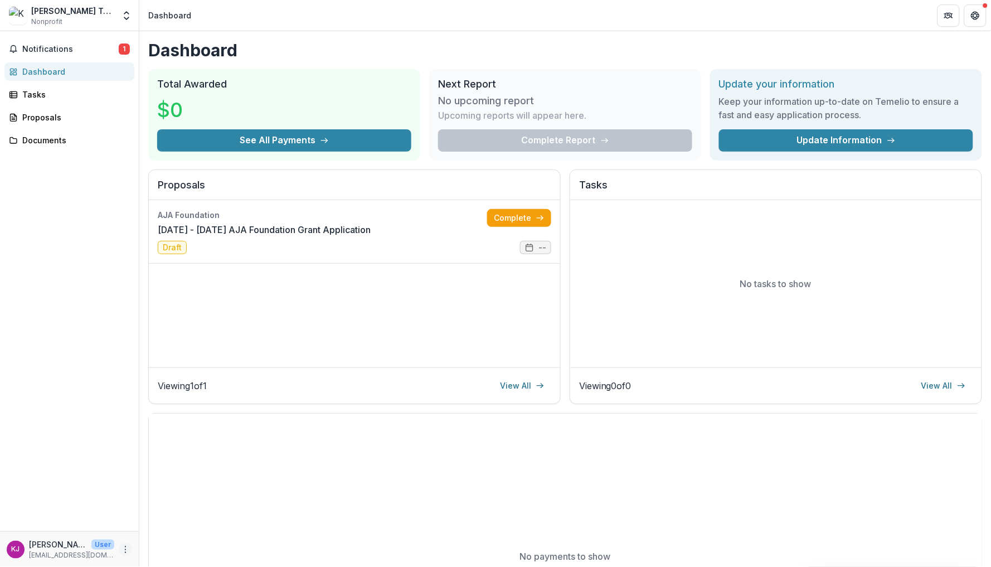
click at [122, 547] on icon "More" at bounding box center [125, 549] width 9 height 9
click at [175, 541] on button "Logout" at bounding box center [198, 544] width 119 height 18
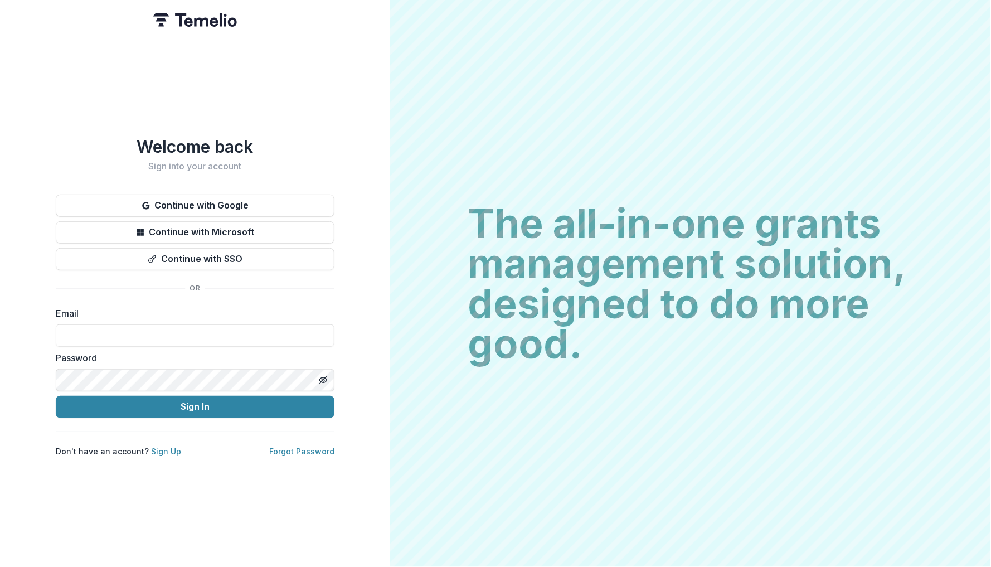
type input "**********"
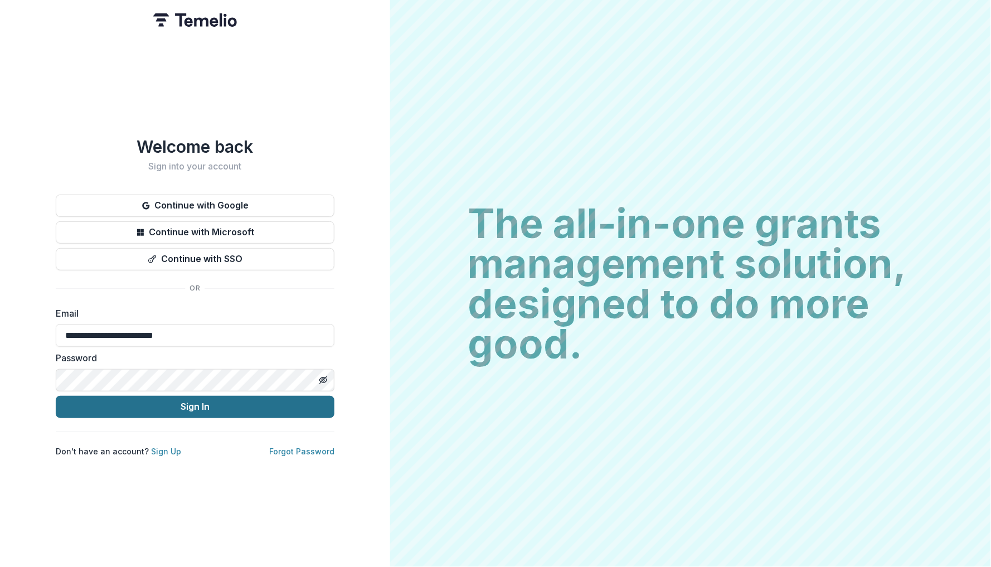
click at [198, 405] on button "Sign In" at bounding box center [195, 407] width 279 height 22
